Goal: Find specific page/section: Find specific page/section

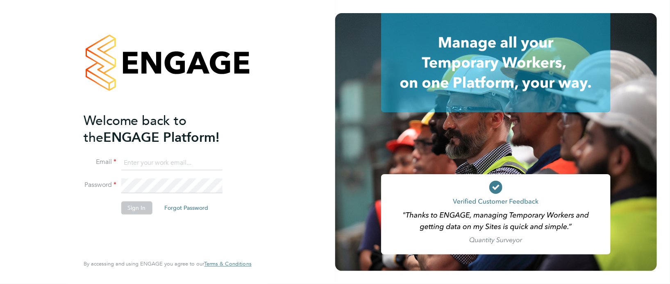
type input "suzanne.bell@apleona.com"
click at [139, 211] on button "Sign In" at bounding box center [136, 207] width 31 height 13
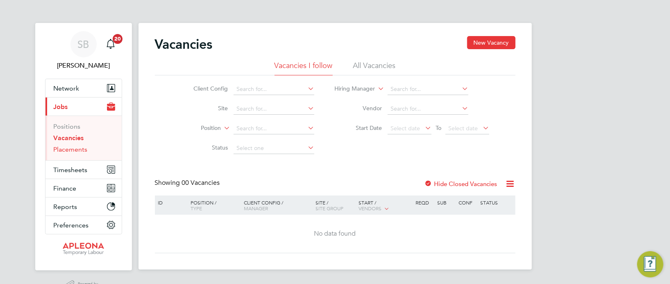
click at [74, 150] on link "Placements" at bounding box center [71, 150] width 34 height 8
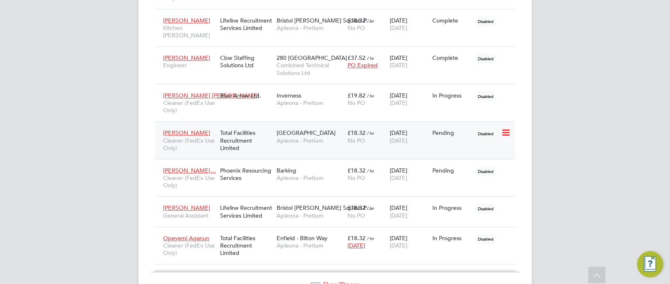
click at [403, 137] on span "[DATE]" at bounding box center [399, 140] width 18 height 7
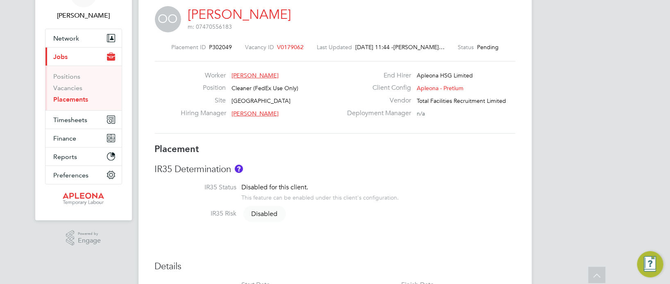
click at [259, 76] on span "[PERSON_NAME]" at bounding box center [255, 75] width 47 height 7
